Goal: Task Accomplishment & Management: Use online tool/utility

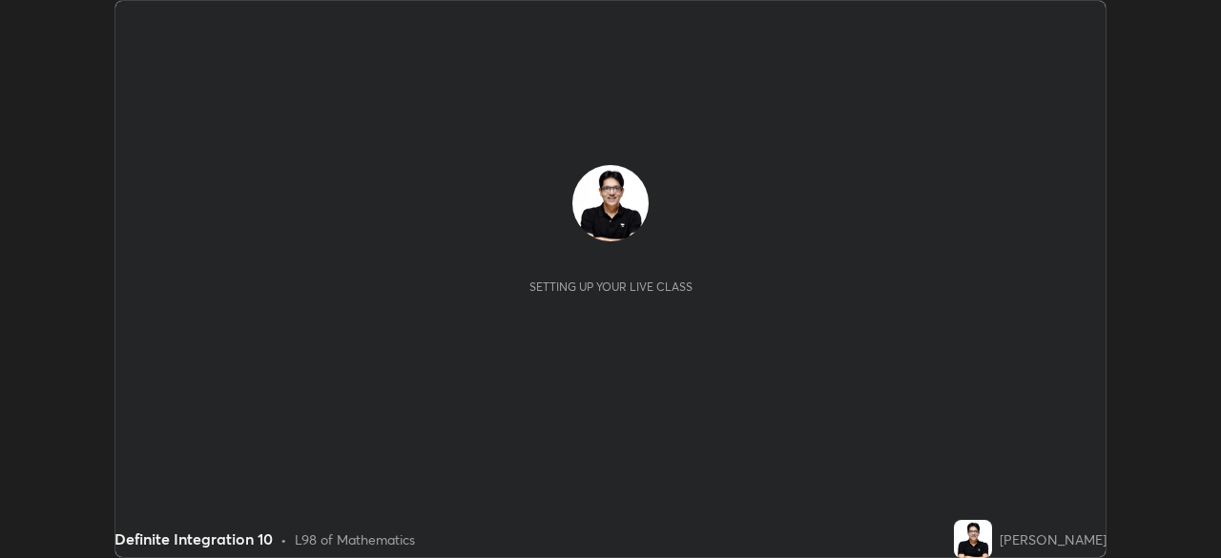
scroll to position [558, 1220]
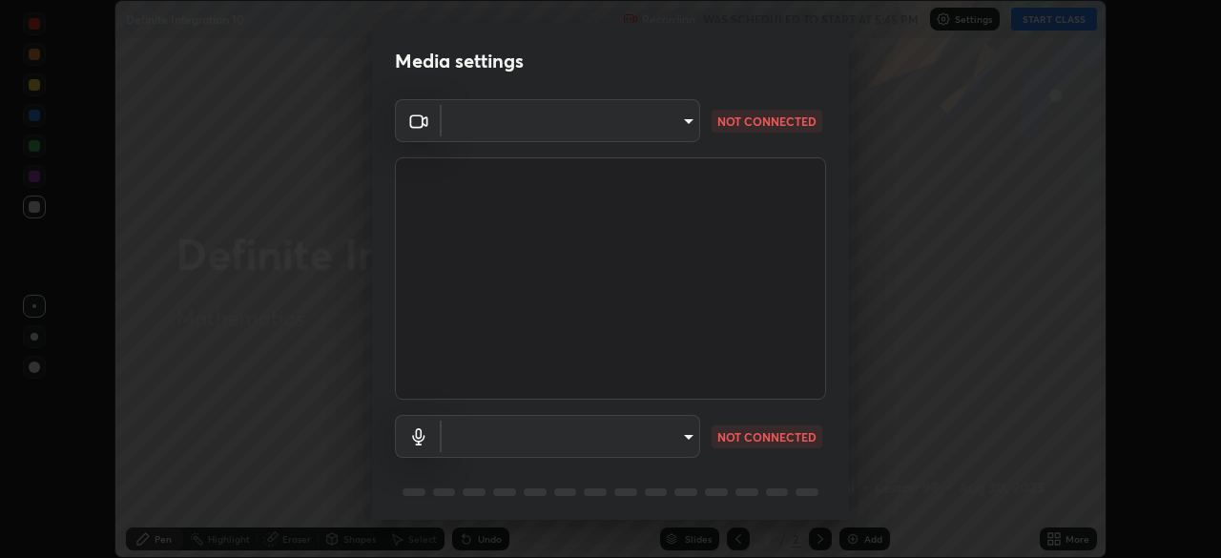
type input "495e9aafafa99ab02b2630cd73316b4ffac4e6b0a44c495734db4bb24564e739"
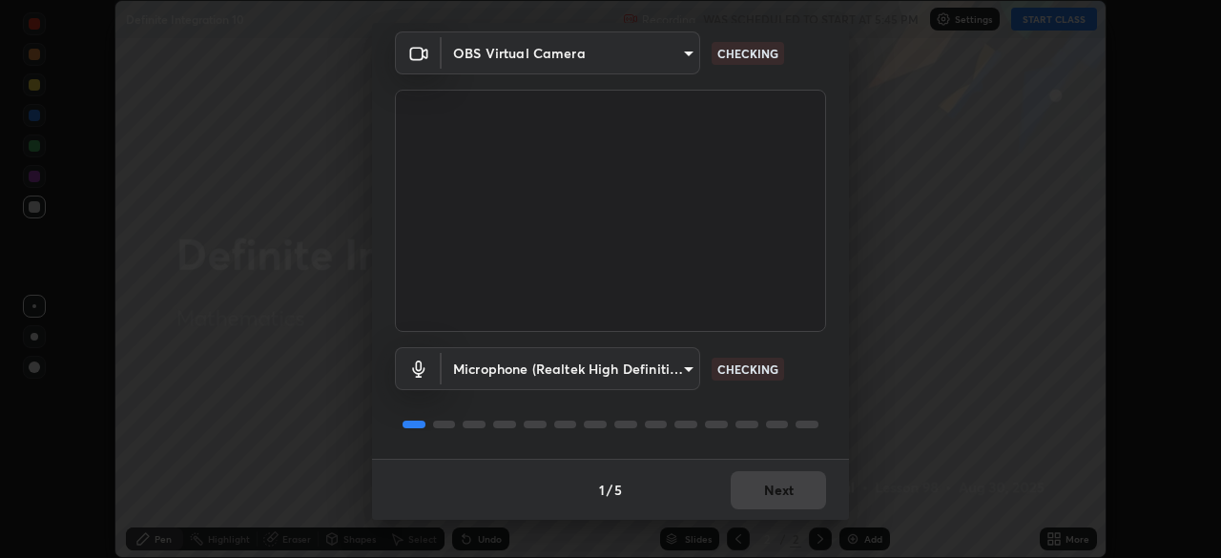
click at [677, 375] on body "Erase all Definite Integration 10 Recording WAS SCHEDULED TO START AT 5:45 PM S…" at bounding box center [610, 279] width 1221 height 558
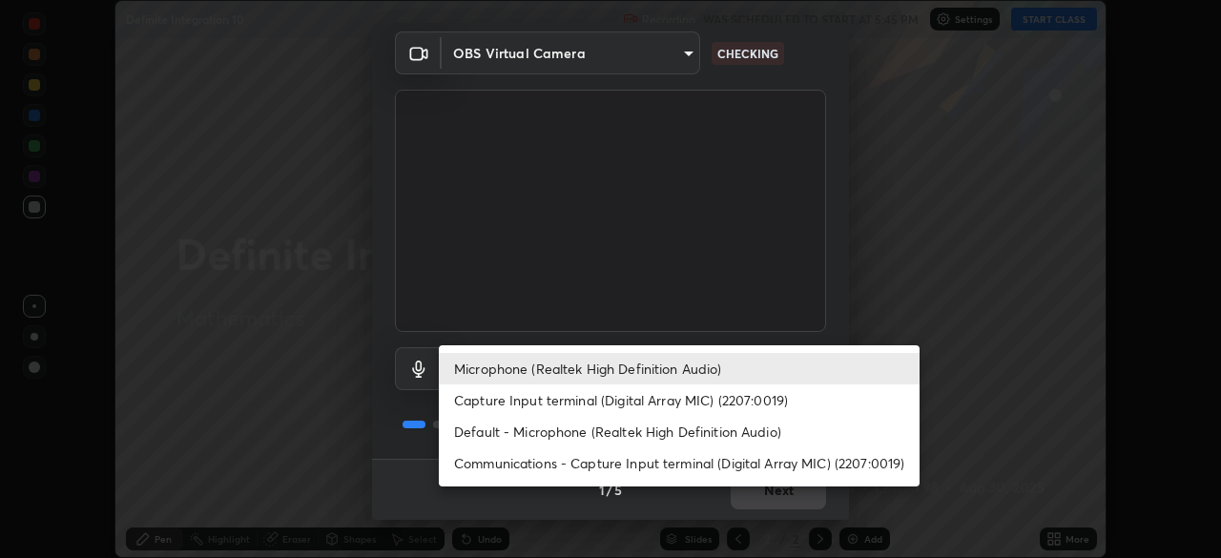
click at [657, 424] on li "Default - Microphone (Realtek High Definition Audio)" at bounding box center [679, 431] width 481 height 31
type input "default"
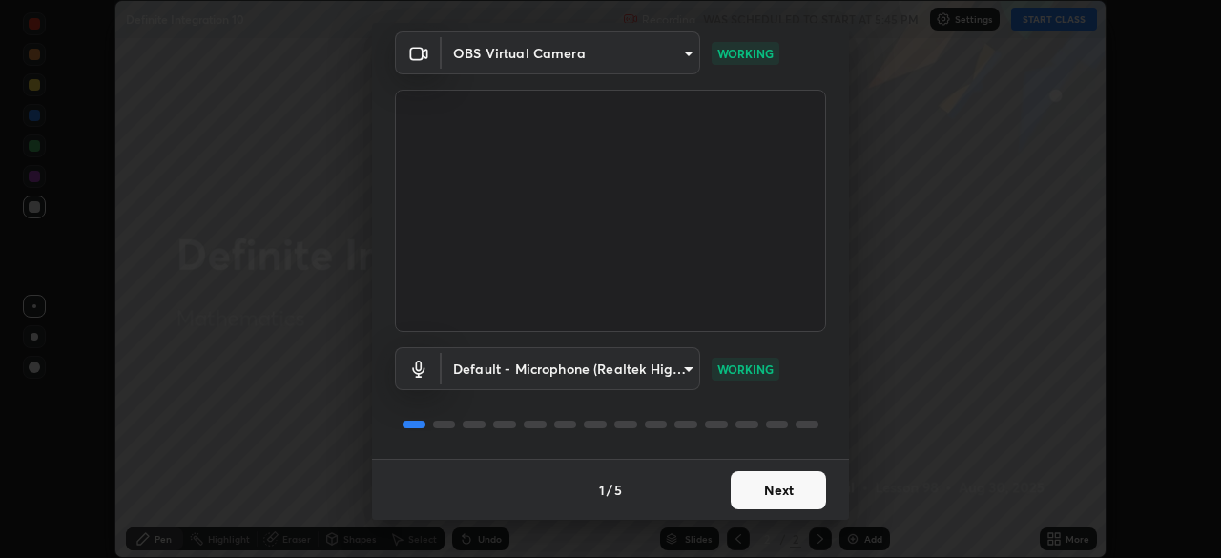
click at [771, 493] on button "Next" at bounding box center [778, 490] width 95 height 38
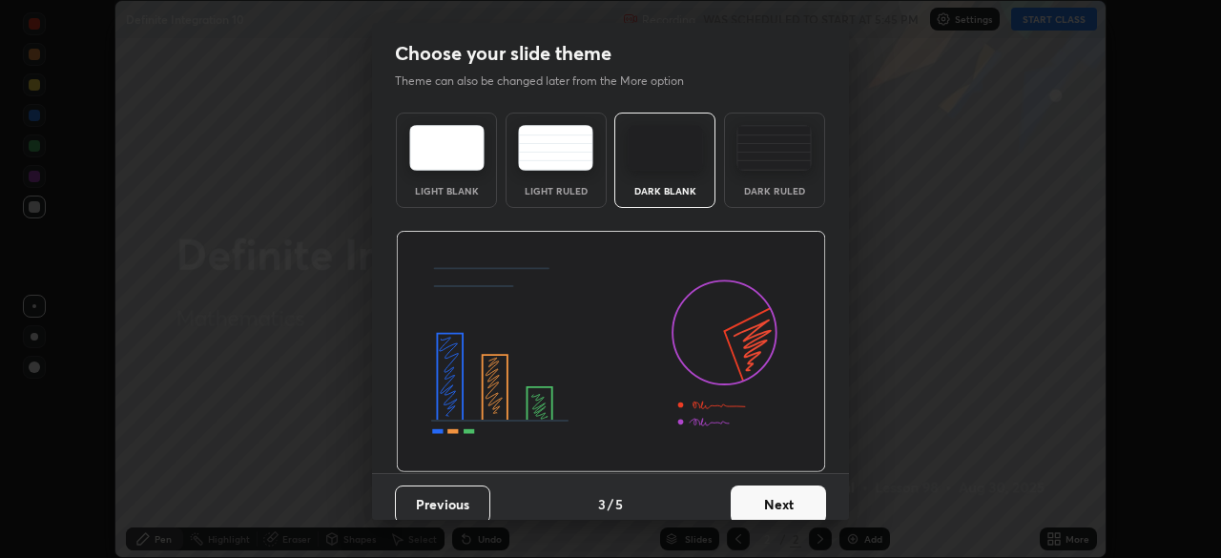
click at [782, 496] on button "Next" at bounding box center [778, 505] width 95 height 38
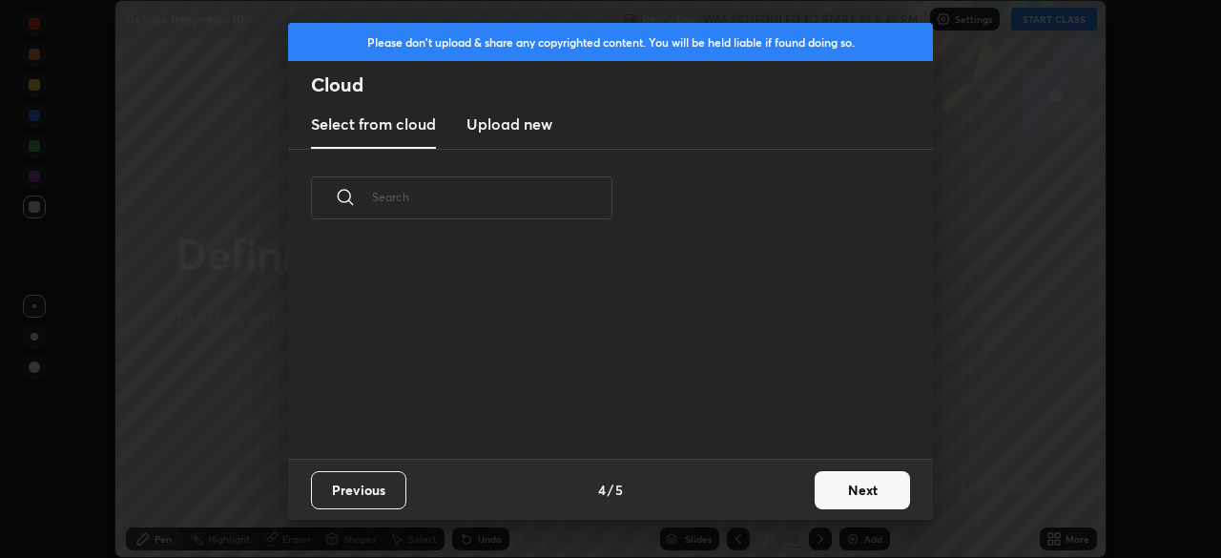
click at [845, 502] on button "Next" at bounding box center [862, 490] width 95 height 38
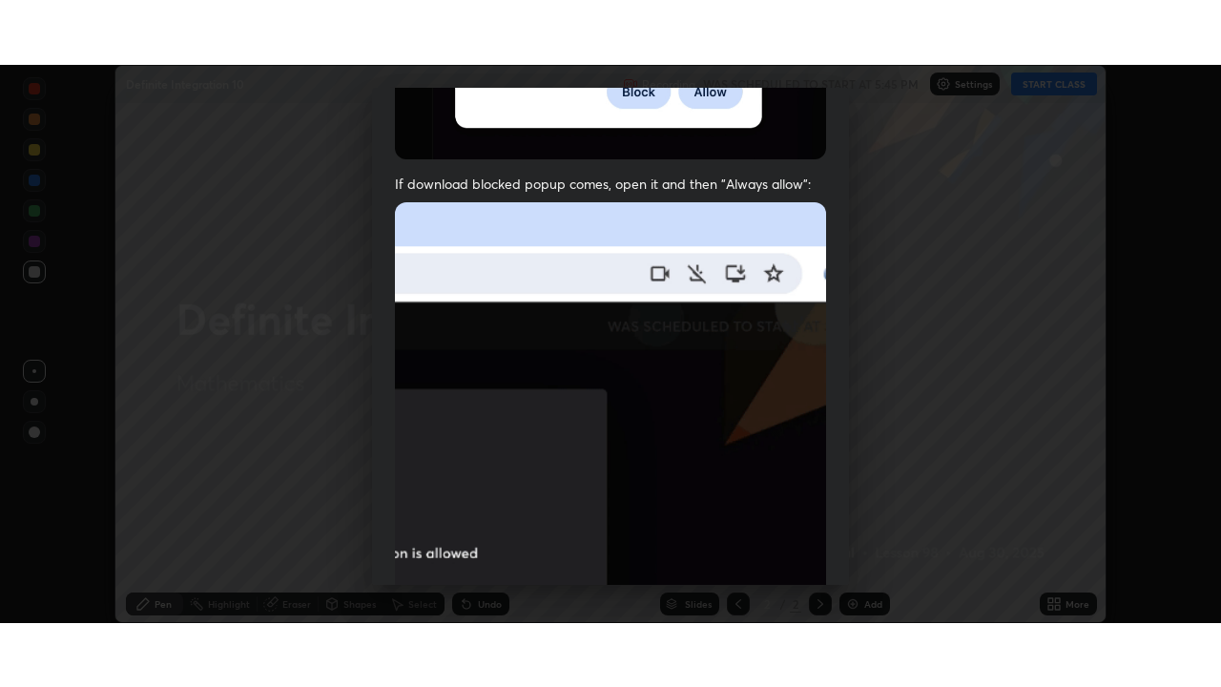
scroll to position [457, 0]
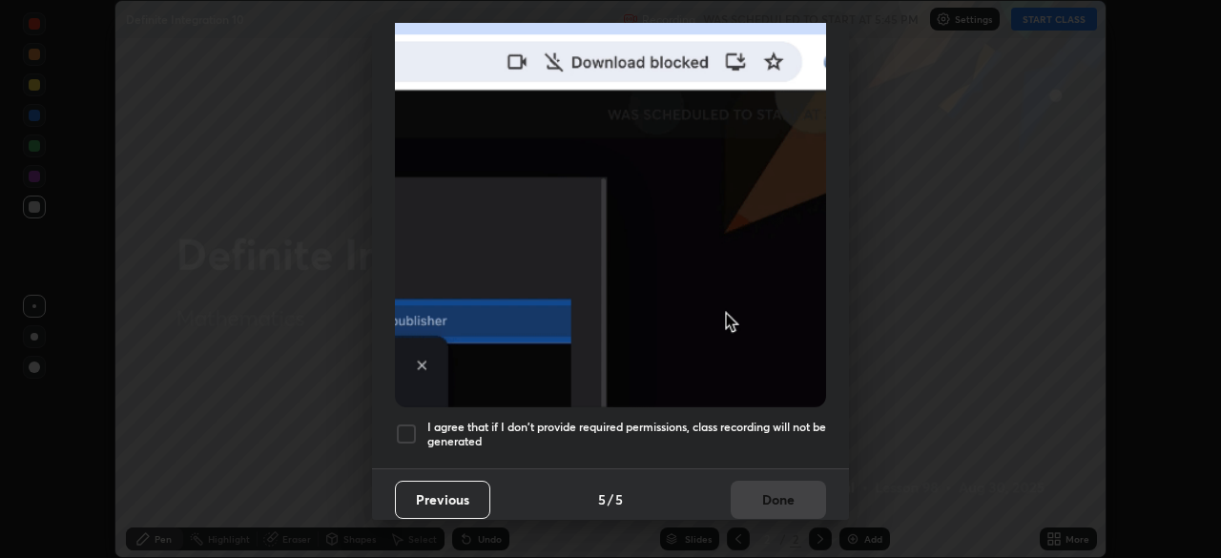
click at [759, 438] on h5 "I agree that if I don't provide required permissions, class recording will not …" at bounding box center [626, 435] width 399 height 30
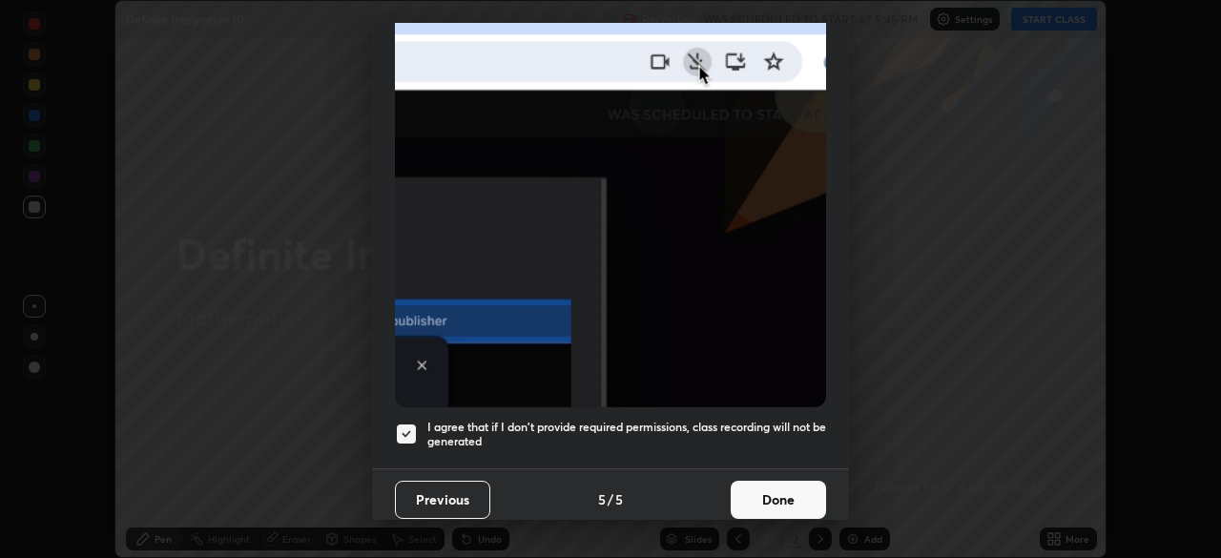
click at [776, 491] on button "Done" at bounding box center [778, 500] width 95 height 38
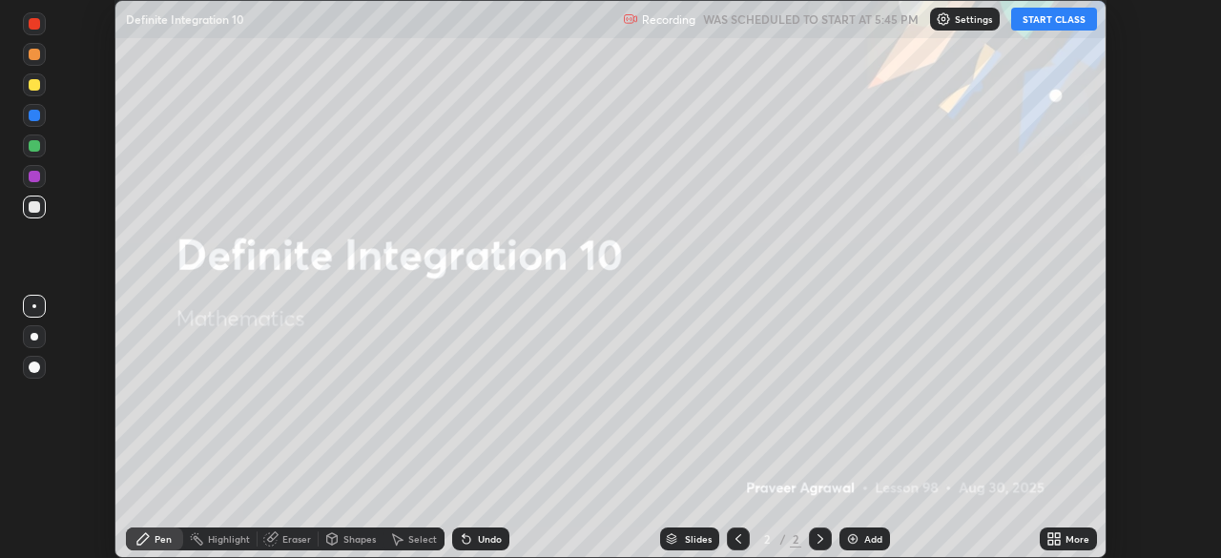
click at [1040, 23] on button "START CLASS" at bounding box center [1054, 19] width 86 height 23
click at [1057, 535] on icon at bounding box center [1057, 535] width 5 height 5
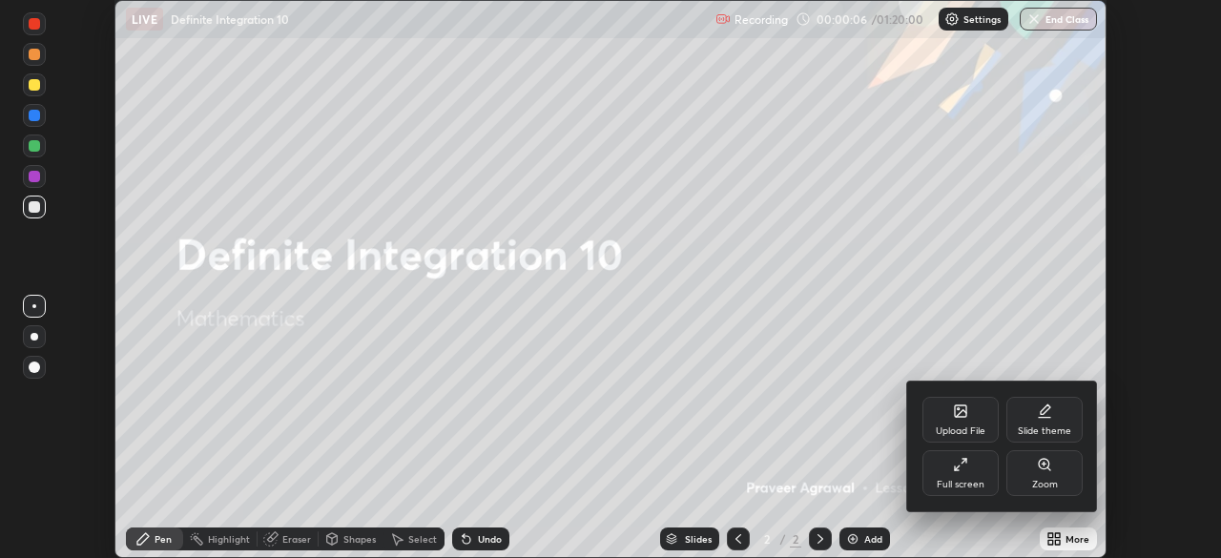
click at [957, 473] on div "Full screen" at bounding box center [960, 473] width 76 height 46
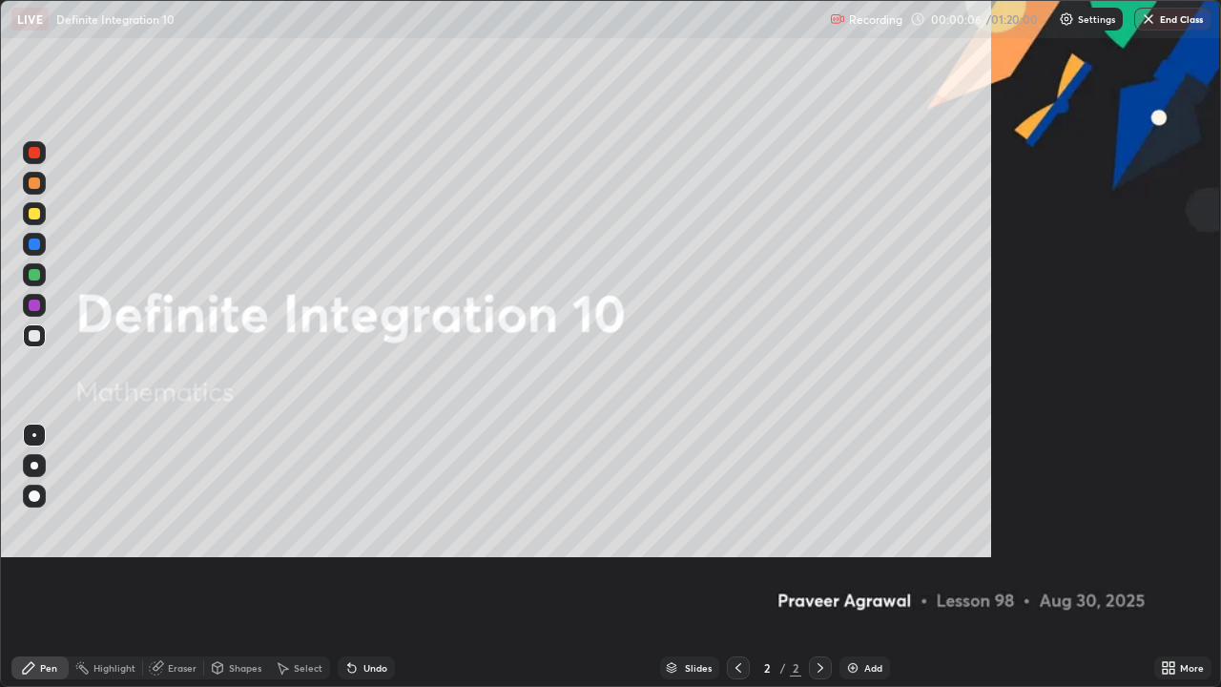
scroll to position [687, 1221]
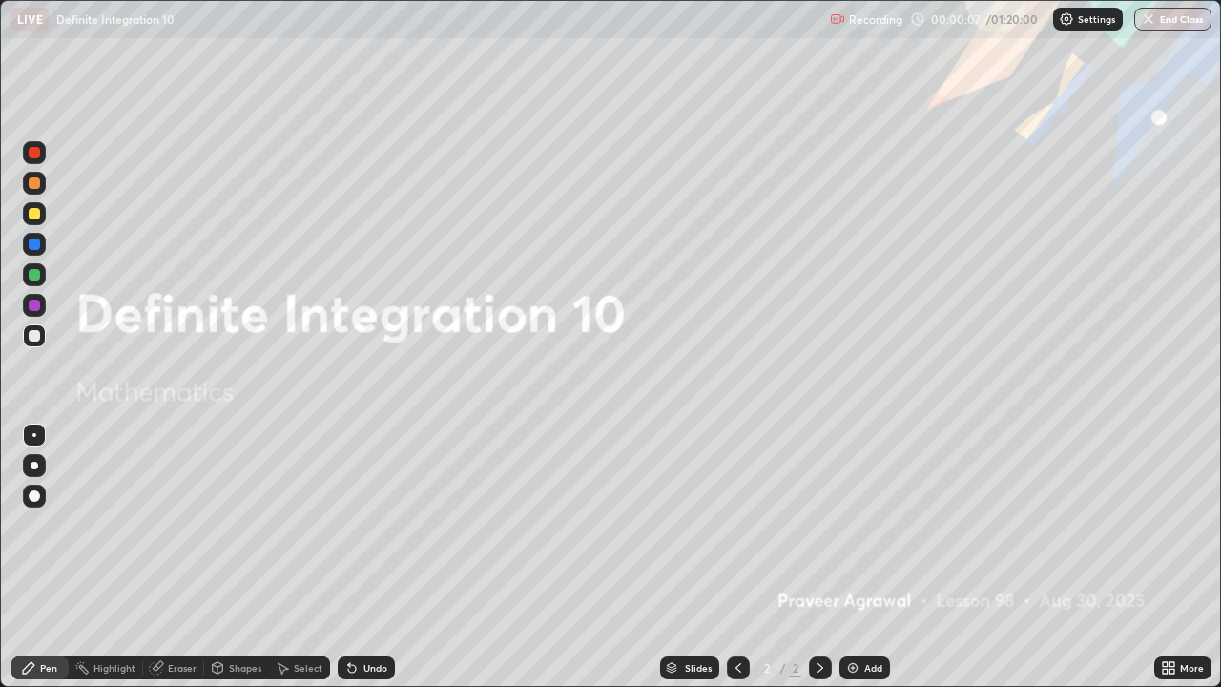
click at [848, 557] on img at bounding box center [852, 667] width 15 height 15
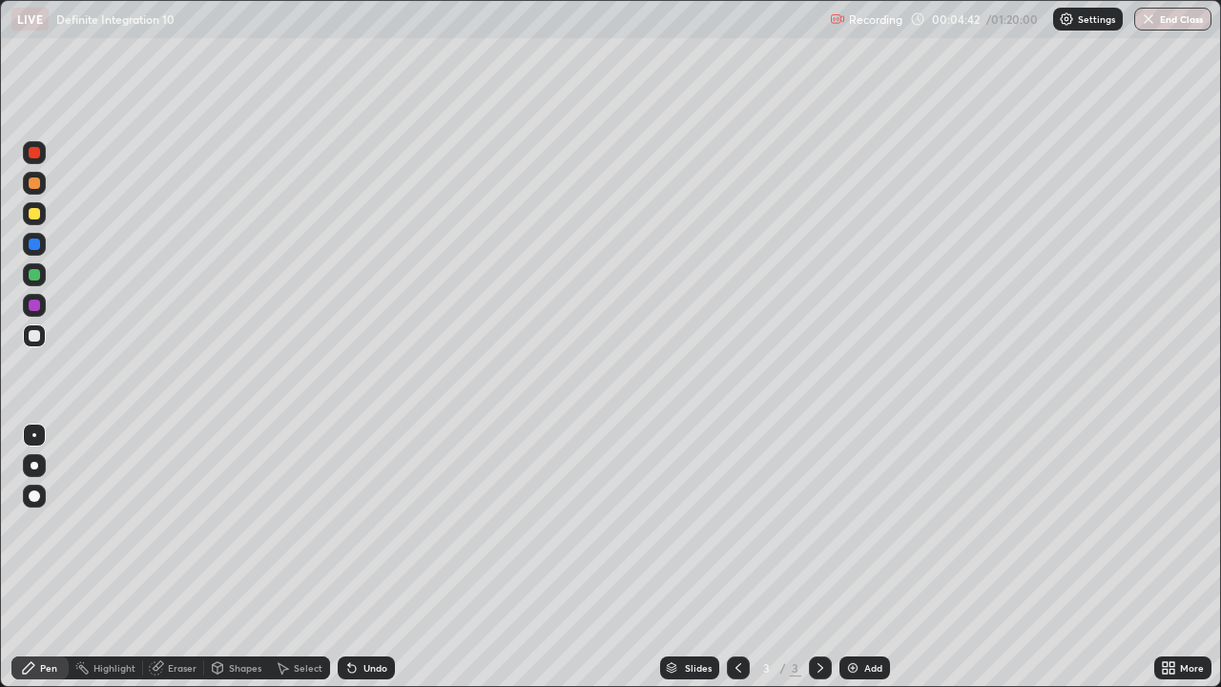
click at [186, 557] on div "Eraser" at bounding box center [182, 668] width 29 height 10
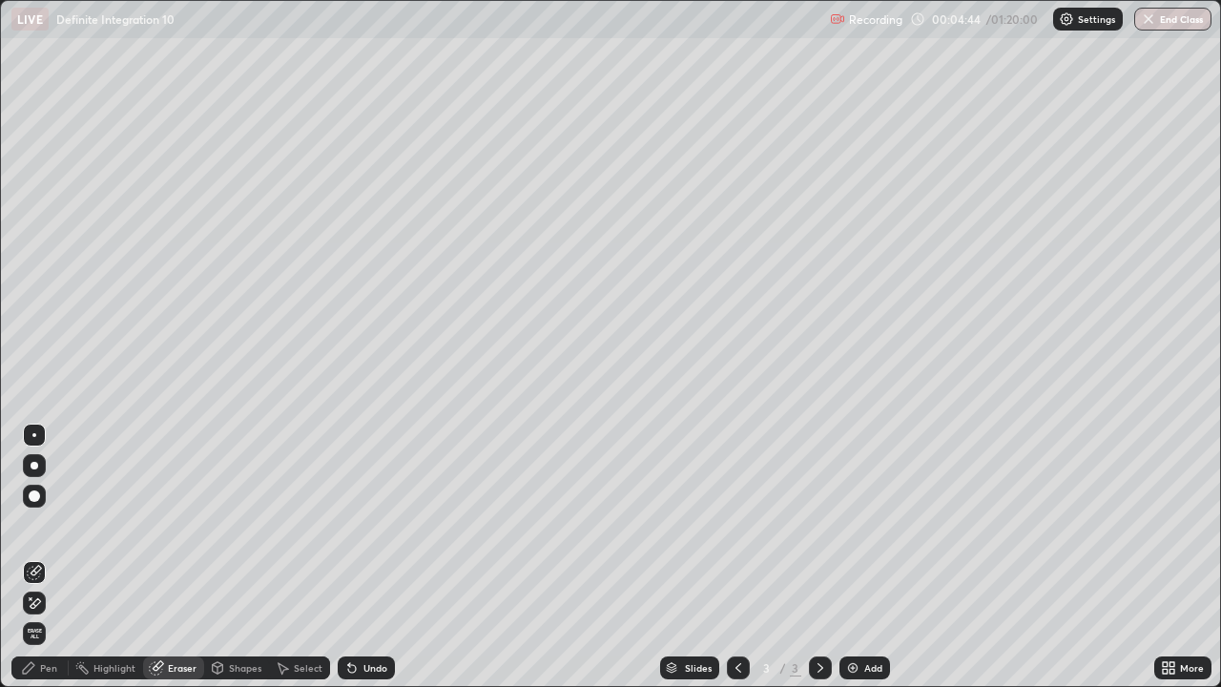
click at [53, 557] on div "Pen" at bounding box center [48, 668] width 17 height 10
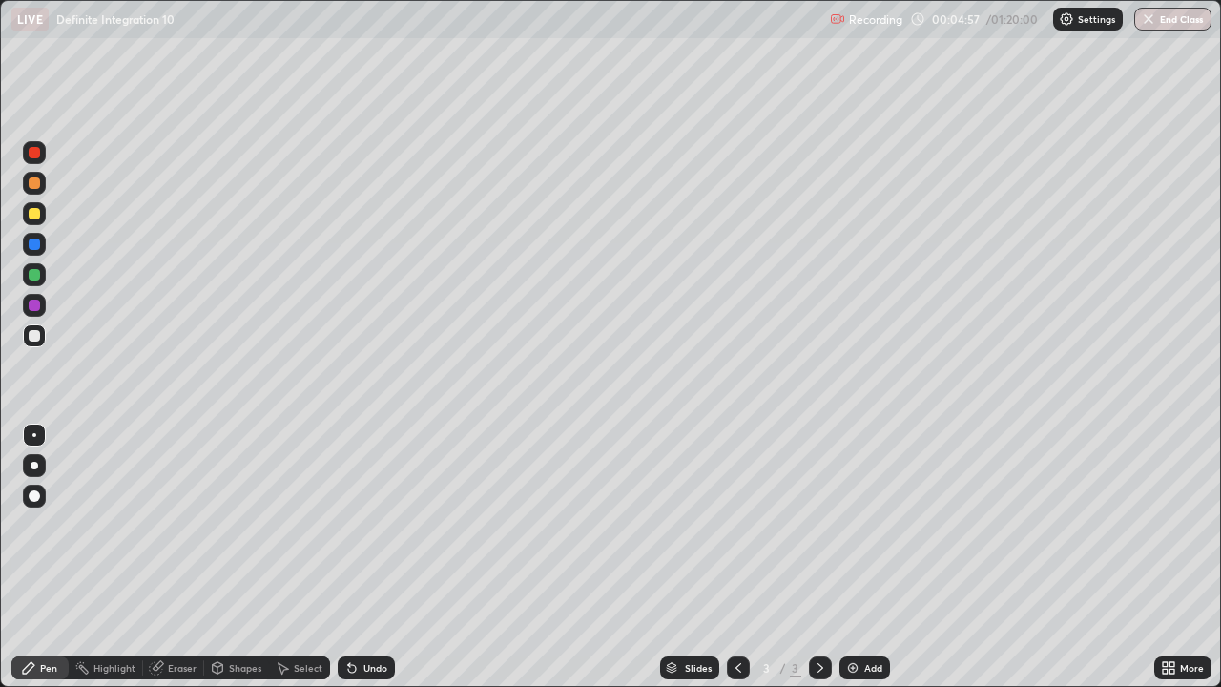
click at [37, 212] on div at bounding box center [34, 213] width 11 height 11
click at [39, 340] on div at bounding box center [34, 335] width 23 height 23
click at [34, 212] on div at bounding box center [34, 213] width 11 height 11
click at [37, 274] on div at bounding box center [34, 274] width 11 height 11
click at [34, 244] on div at bounding box center [34, 243] width 11 height 11
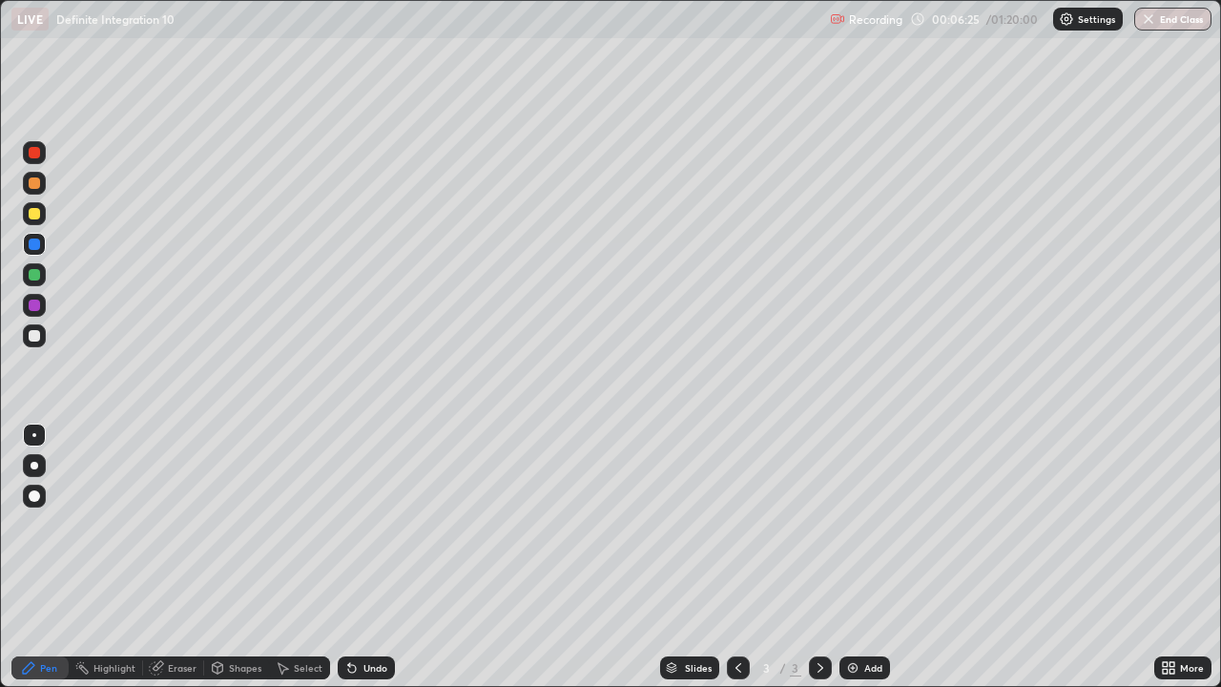
click at [36, 184] on div at bounding box center [34, 182] width 11 height 11
click at [35, 275] on div at bounding box center [34, 274] width 11 height 11
click at [37, 340] on div at bounding box center [34, 335] width 11 height 11
click at [847, 557] on img at bounding box center [852, 667] width 15 height 15
click at [850, 557] on img at bounding box center [852, 667] width 15 height 15
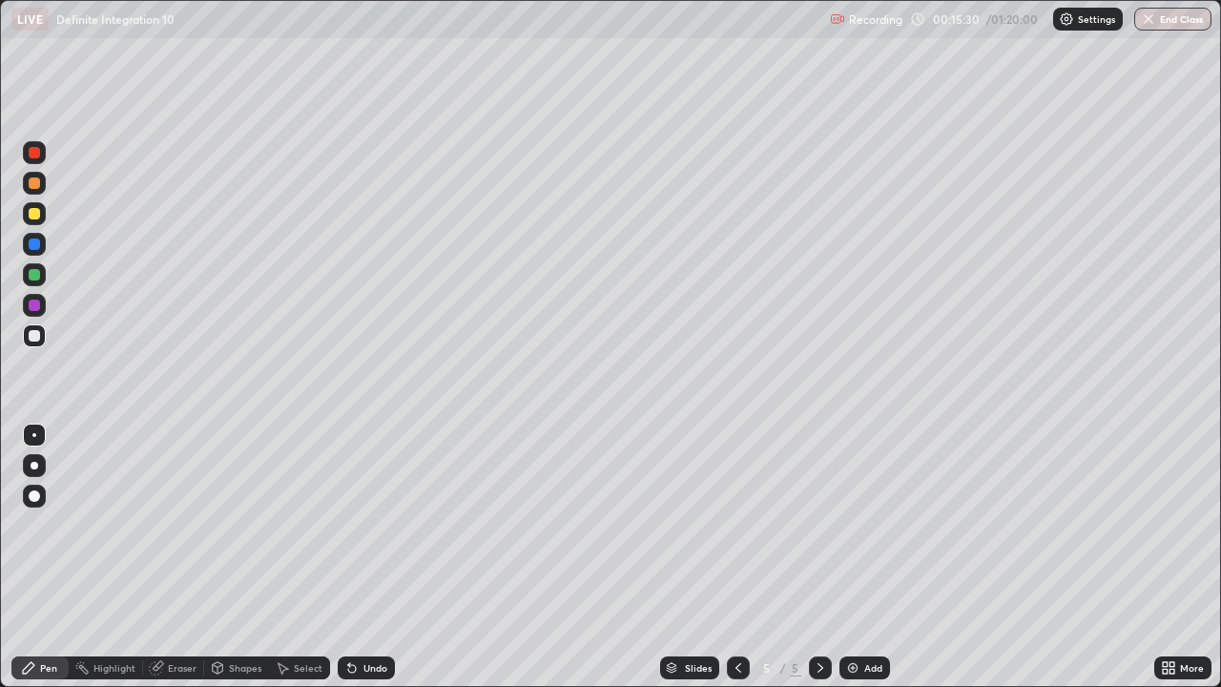
click at [851, 557] on img at bounding box center [852, 667] width 15 height 15
click at [33, 214] on div at bounding box center [34, 213] width 11 height 11
click at [33, 334] on div at bounding box center [34, 335] width 11 height 11
click at [851, 557] on img at bounding box center [852, 667] width 15 height 15
click at [36, 217] on div at bounding box center [34, 213] width 11 height 11
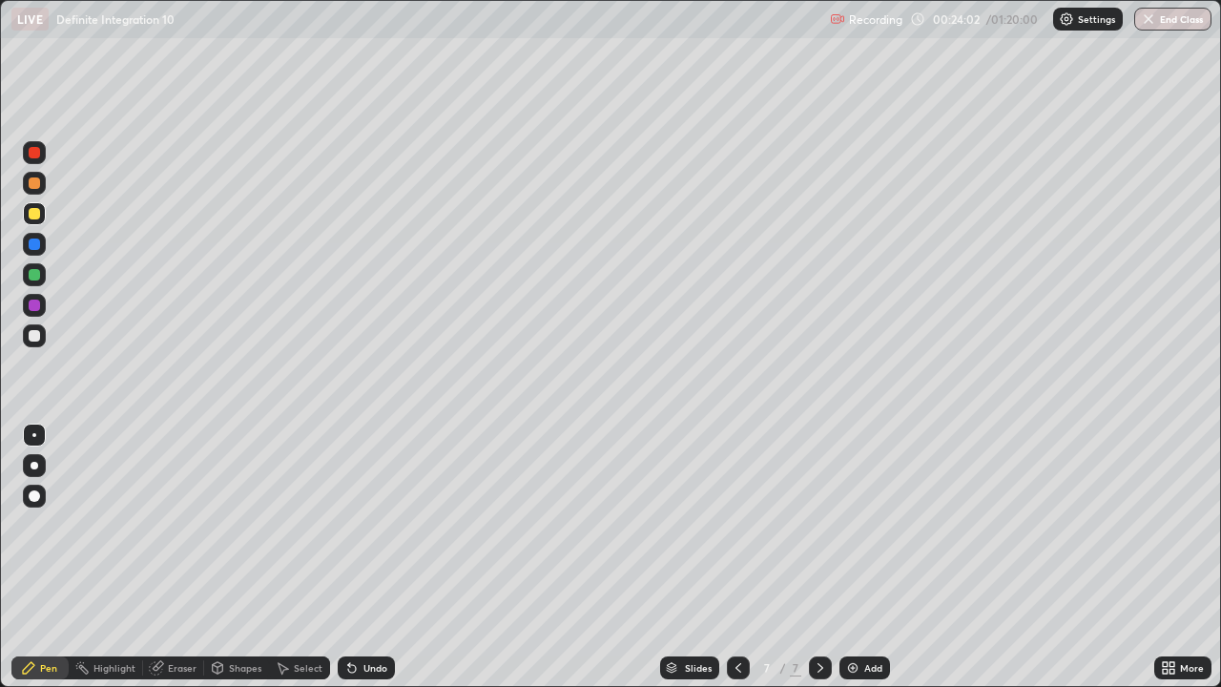
click at [372, 557] on div "Undo" at bounding box center [375, 668] width 24 height 10
click at [371, 557] on div "Undo" at bounding box center [375, 668] width 24 height 10
click at [374, 557] on div "Undo" at bounding box center [375, 668] width 24 height 10
click at [311, 557] on div "Select" at bounding box center [308, 668] width 29 height 10
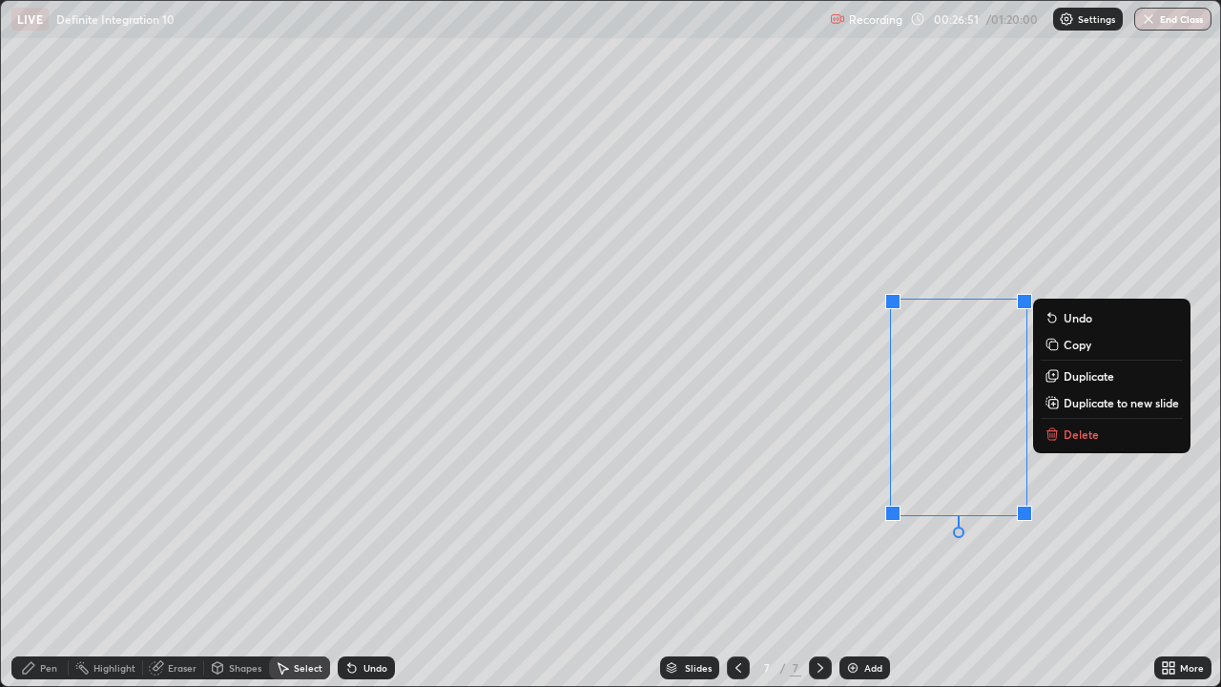
click at [1077, 432] on p "Delete" at bounding box center [1081, 433] width 35 height 15
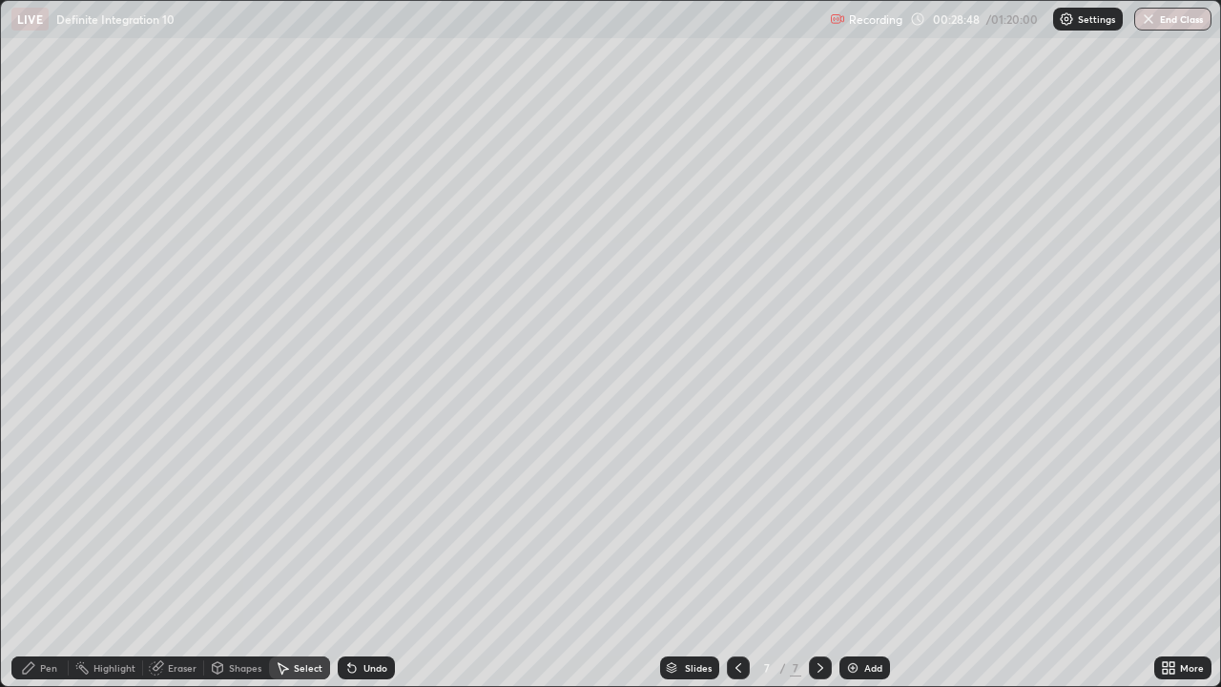
click at [54, 557] on div "Pen" at bounding box center [39, 667] width 57 height 23
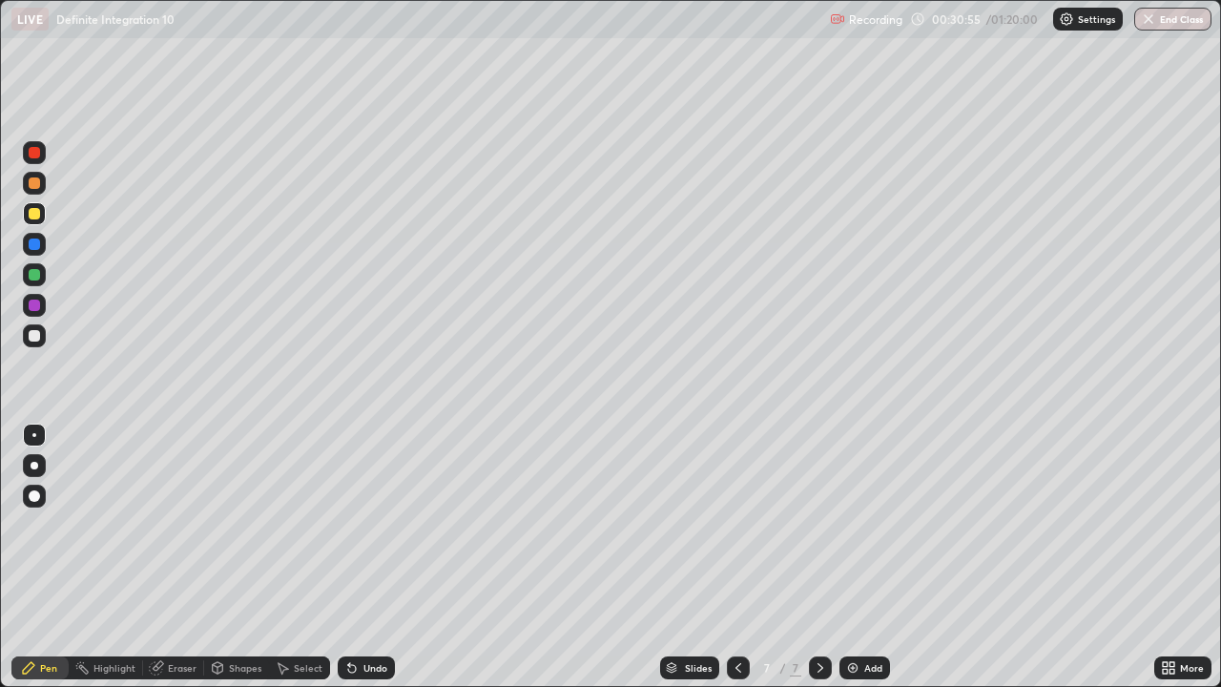
click at [850, 557] on img at bounding box center [852, 667] width 15 height 15
click at [36, 336] on div at bounding box center [34, 335] width 11 height 11
click at [359, 557] on div "Undo" at bounding box center [366, 667] width 57 height 23
click at [362, 557] on div "Undo" at bounding box center [366, 667] width 57 height 23
click at [363, 557] on div "Undo" at bounding box center [366, 667] width 57 height 23
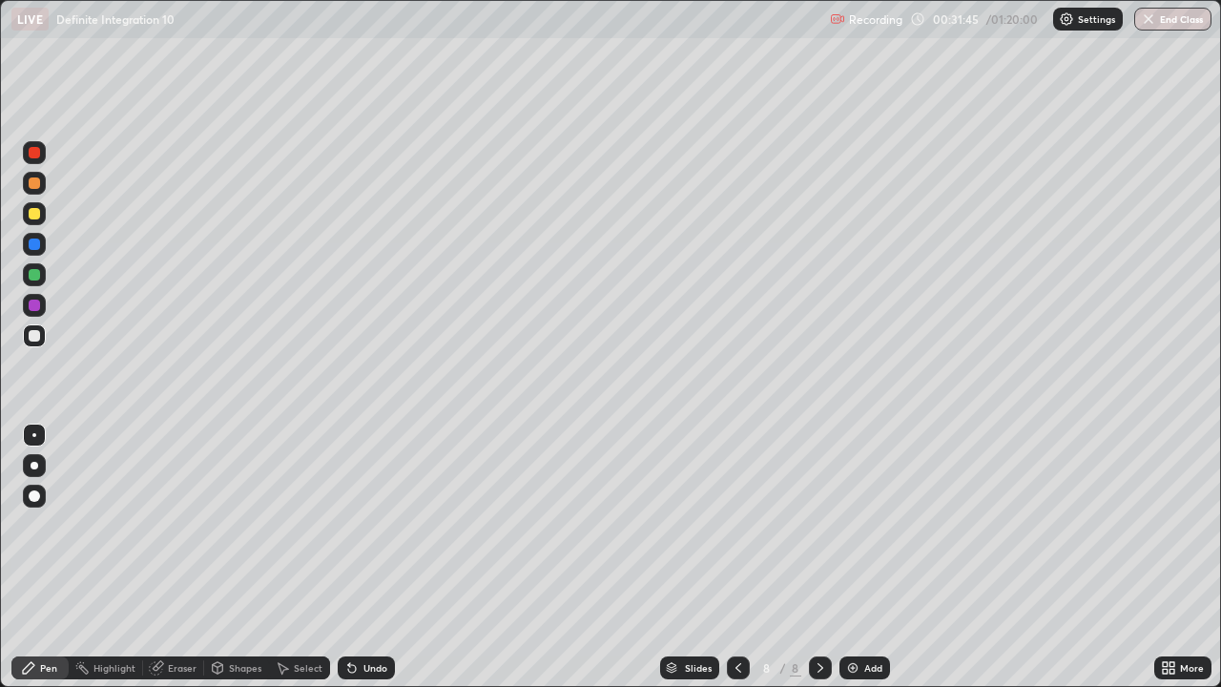
click at [365, 557] on div "Undo" at bounding box center [366, 667] width 57 height 23
click at [367, 557] on div "Undo" at bounding box center [366, 667] width 57 height 23
click at [371, 557] on div "Undo" at bounding box center [366, 667] width 57 height 23
click at [369, 557] on div "Undo" at bounding box center [375, 668] width 24 height 10
click at [370, 557] on div "Undo" at bounding box center [375, 668] width 24 height 10
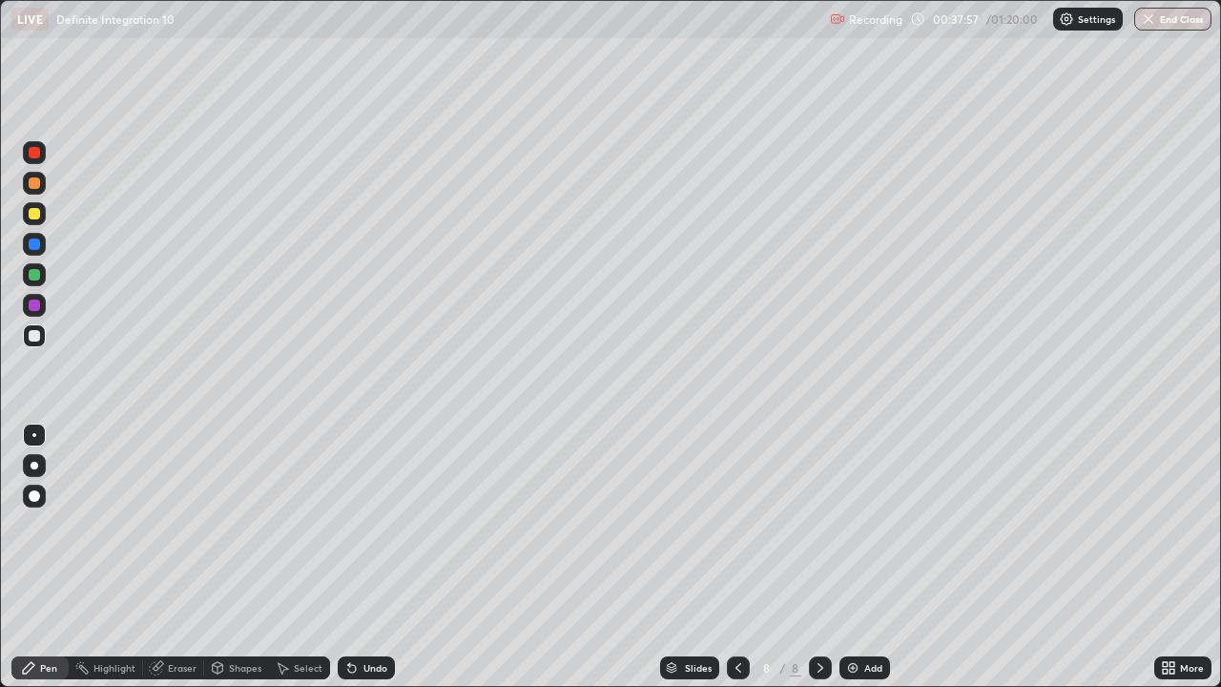
click at [289, 557] on div "Select" at bounding box center [299, 667] width 61 height 23
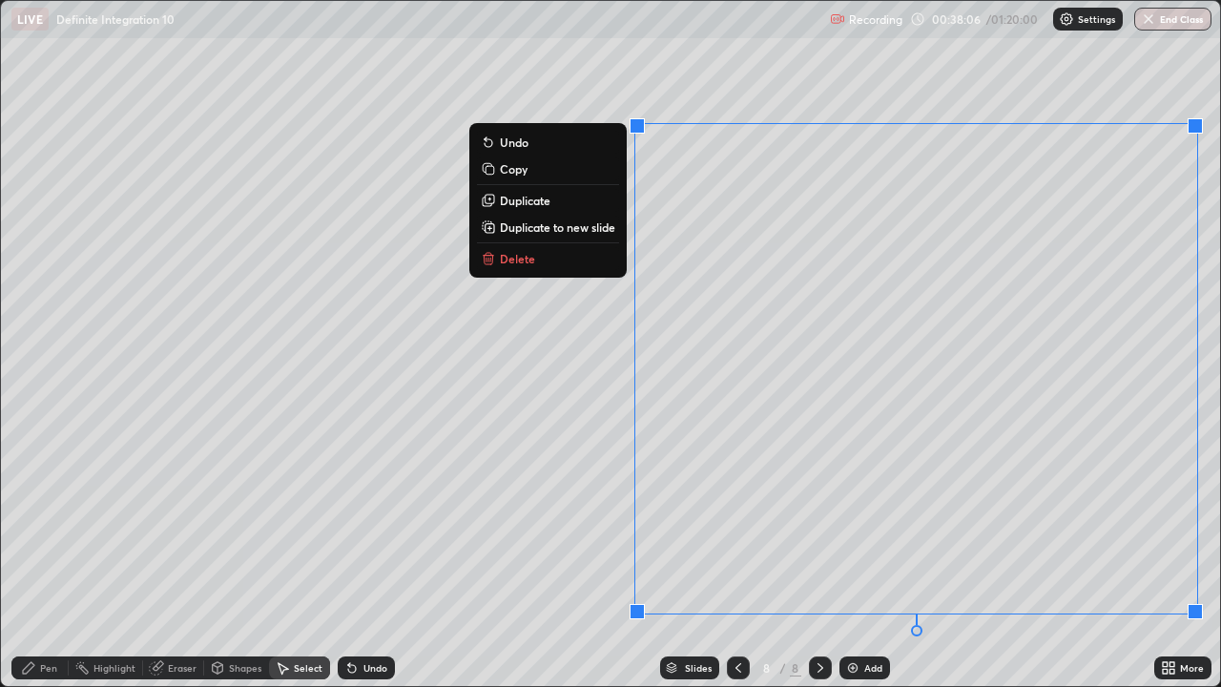
click at [523, 260] on p "Delete" at bounding box center [517, 258] width 35 height 15
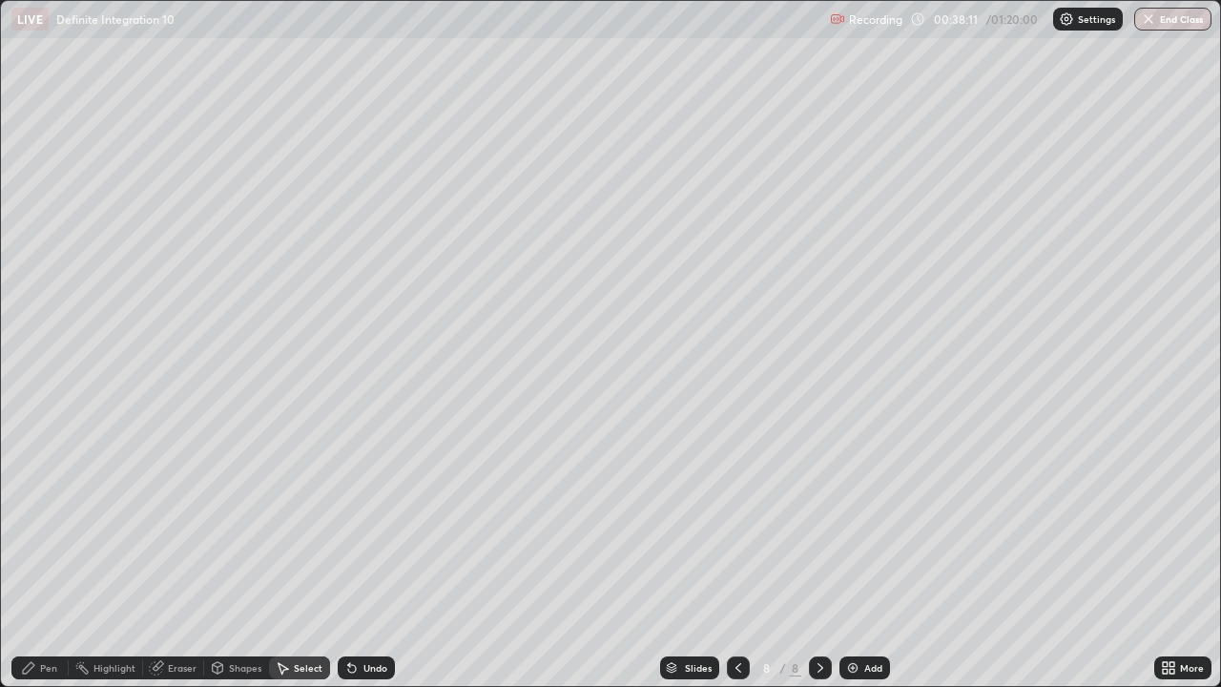
click at [56, 557] on div "Pen" at bounding box center [48, 668] width 17 height 10
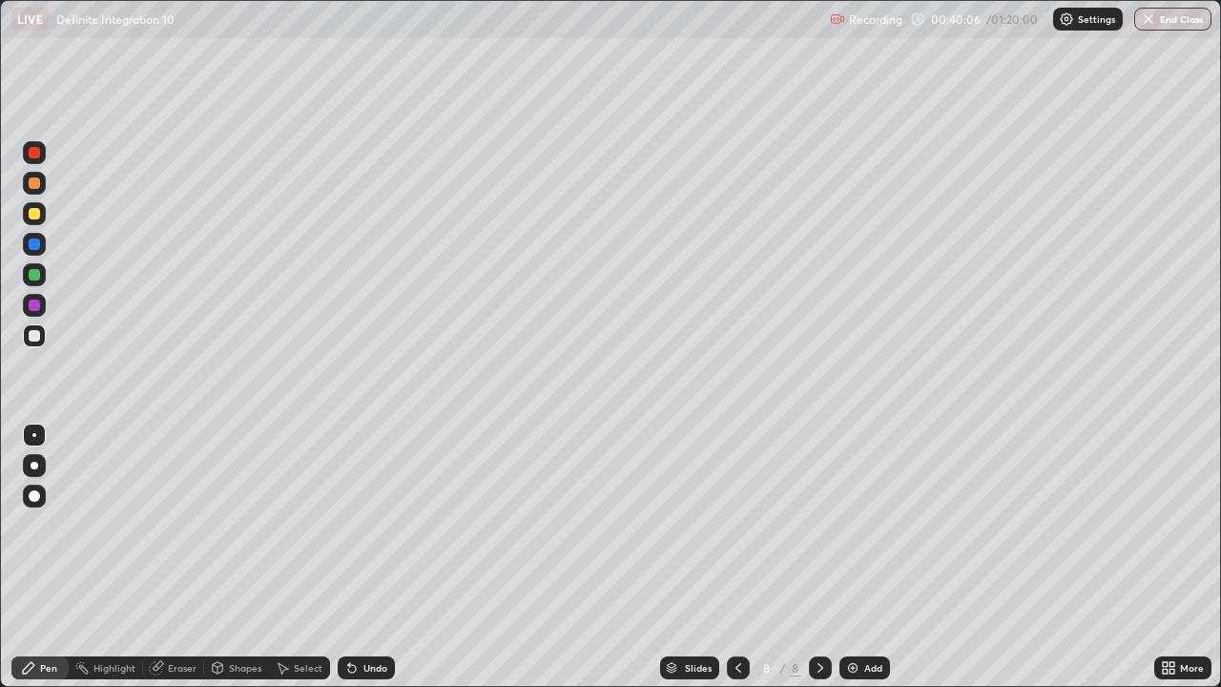
click at [35, 214] on div at bounding box center [34, 213] width 11 height 11
click at [37, 339] on div at bounding box center [34, 335] width 11 height 11
click at [853, 557] on img at bounding box center [852, 667] width 15 height 15
click at [851, 557] on img at bounding box center [852, 667] width 15 height 15
click at [34, 215] on div at bounding box center [34, 213] width 11 height 11
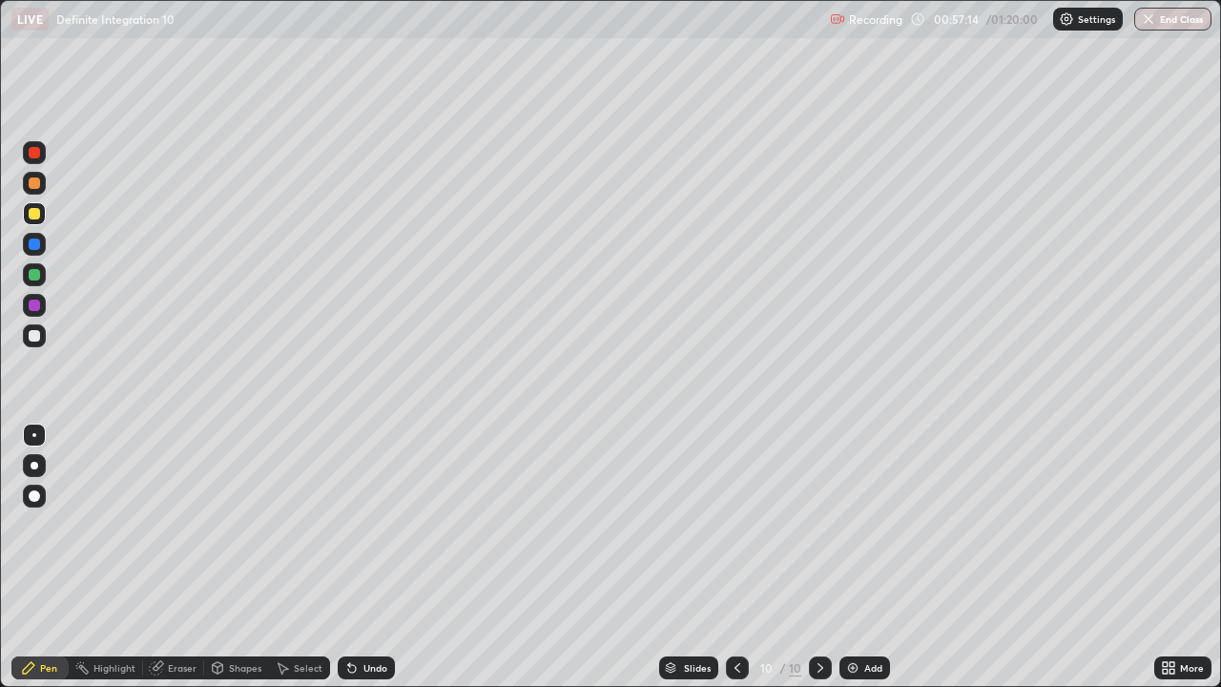
click at [35, 335] on div at bounding box center [34, 335] width 11 height 11
click at [848, 557] on img at bounding box center [852, 667] width 15 height 15
click at [31, 210] on div at bounding box center [34, 213] width 11 height 11
click at [36, 338] on div at bounding box center [34, 335] width 11 height 11
click at [37, 213] on div at bounding box center [34, 213] width 11 height 11
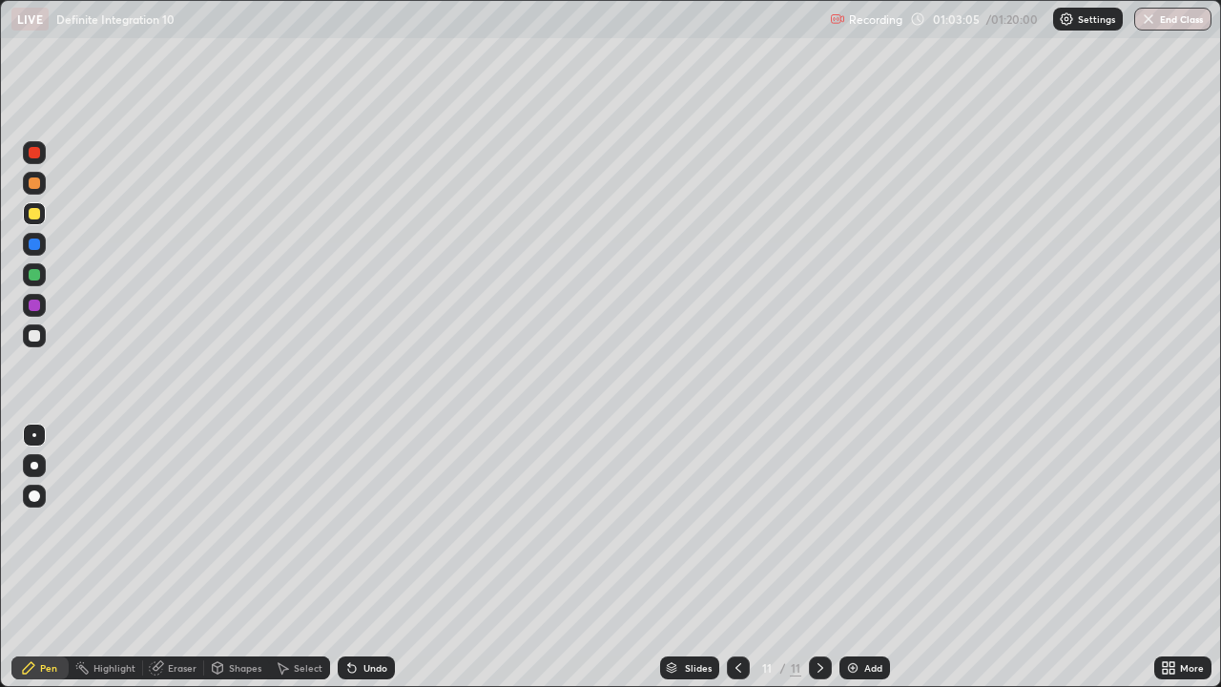
click at [849, 557] on img at bounding box center [852, 667] width 15 height 15
click at [37, 337] on div at bounding box center [34, 335] width 11 height 11
click at [190, 557] on div "Eraser" at bounding box center [182, 668] width 29 height 10
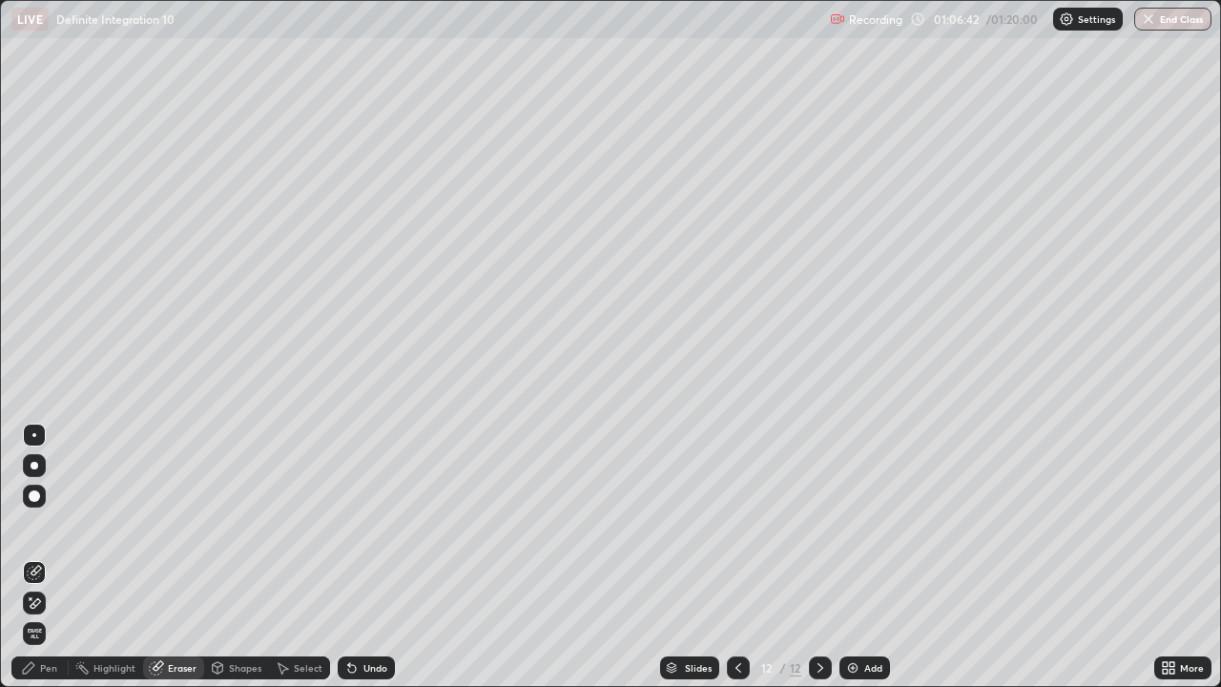
click at [55, 557] on div "Pen" at bounding box center [48, 668] width 17 height 10
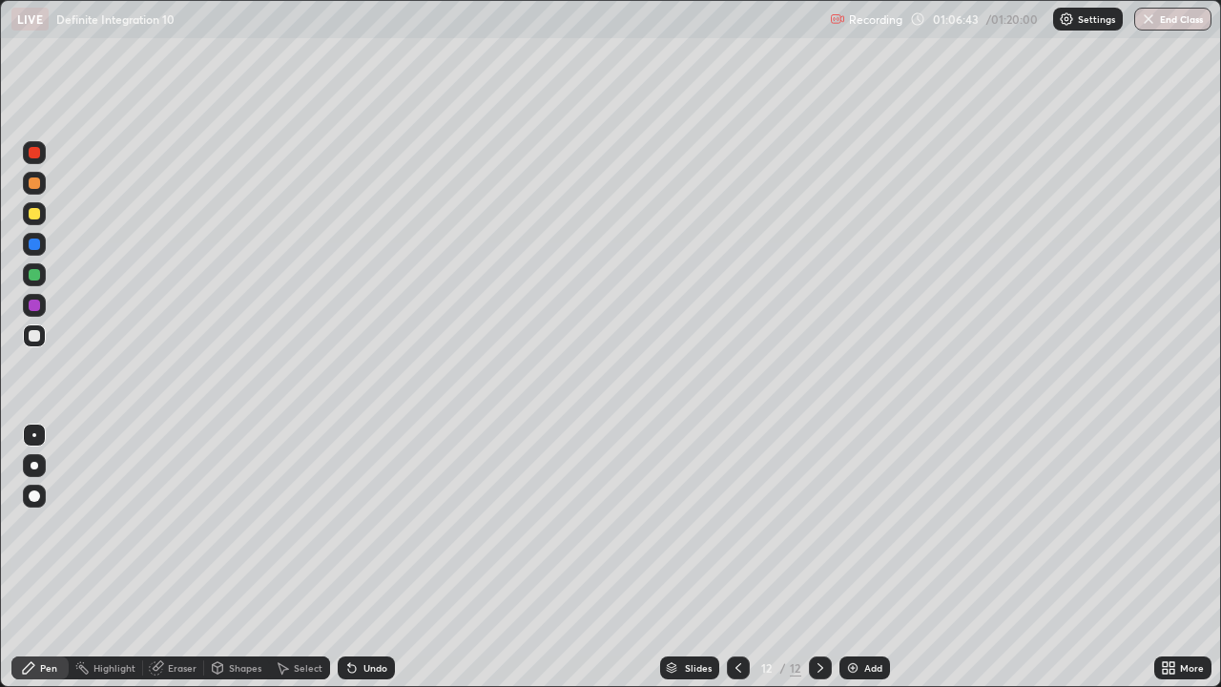
click at [39, 216] on div at bounding box center [34, 213] width 11 height 11
click at [36, 337] on div at bounding box center [34, 335] width 11 height 11
click at [34, 271] on div at bounding box center [34, 274] width 11 height 11
click at [36, 216] on div at bounding box center [34, 213] width 11 height 11
click at [36, 339] on div at bounding box center [34, 335] width 11 height 11
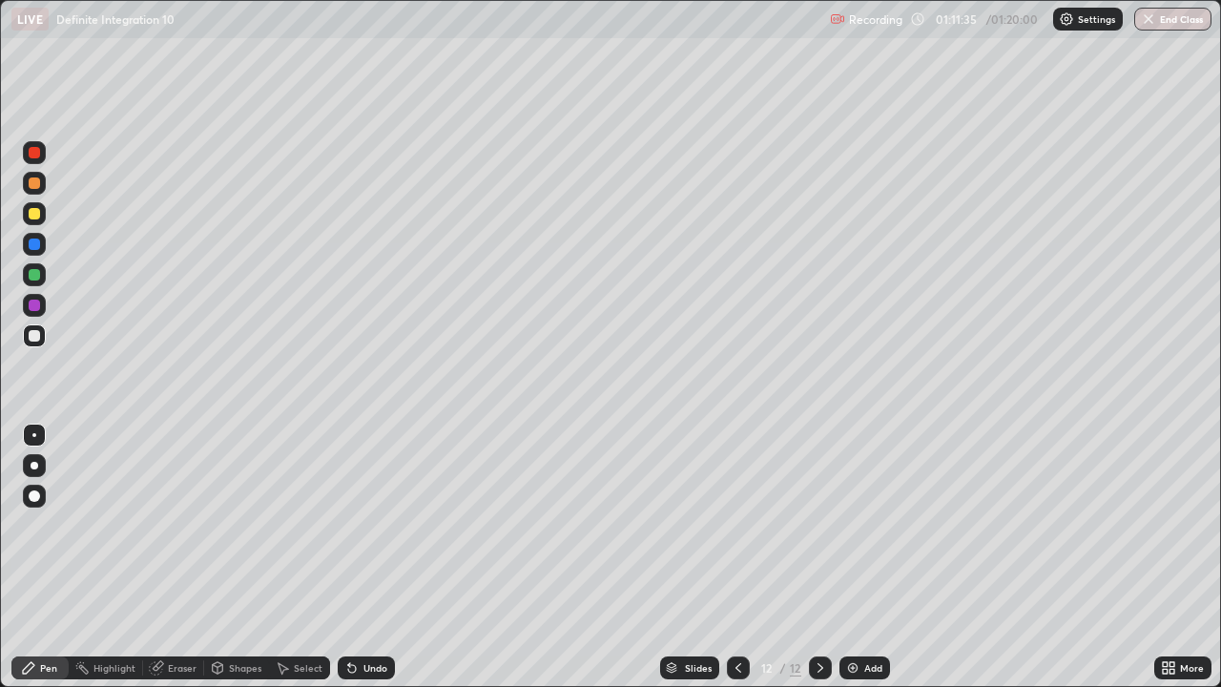
click at [851, 557] on img at bounding box center [852, 667] width 15 height 15
click at [1172, 23] on button "End Class" at bounding box center [1172, 19] width 77 height 23
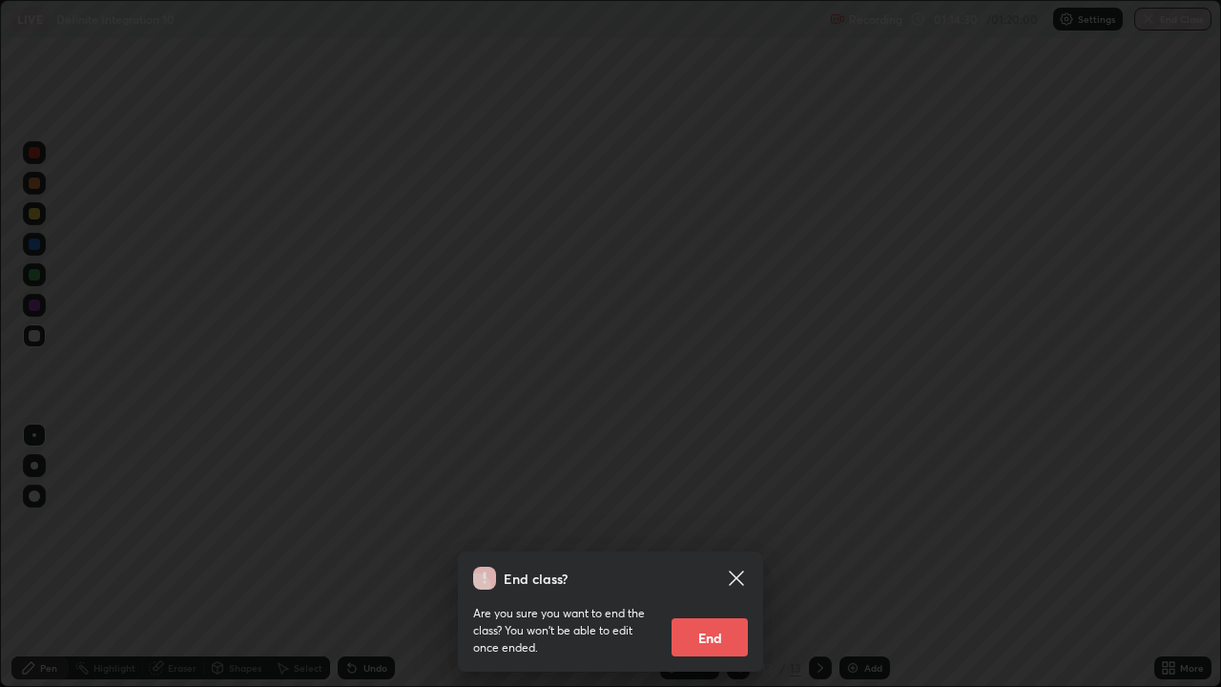
click at [716, 557] on button "End" at bounding box center [710, 637] width 76 height 38
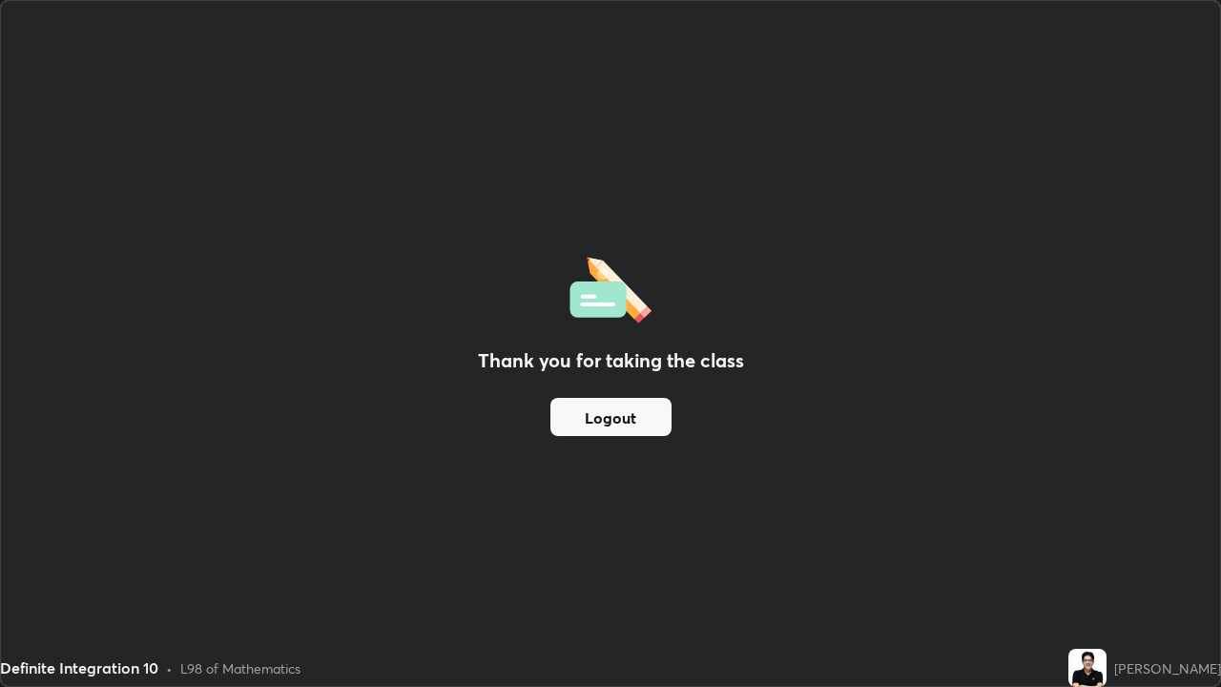
click at [623, 420] on button "Logout" at bounding box center [610, 417] width 121 height 38
